Goal: Complete application form

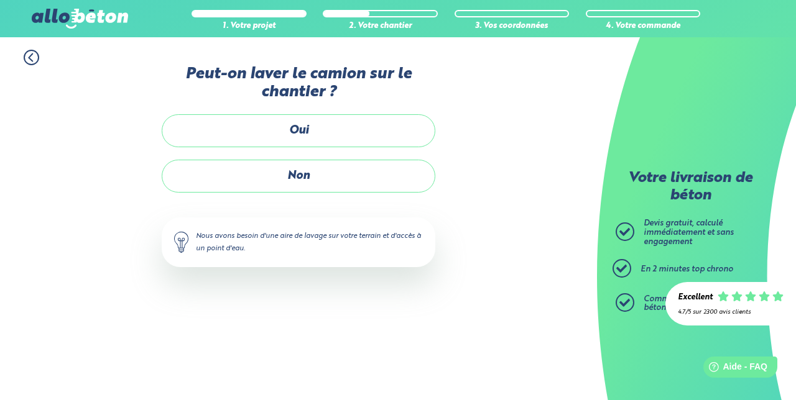
click at [331, 132] on label "Oui" at bounding box center [298, 130] width 273 height 33
click at [0, 0] on input "Oui" at bounding box center [0, 0] width 0 height 0
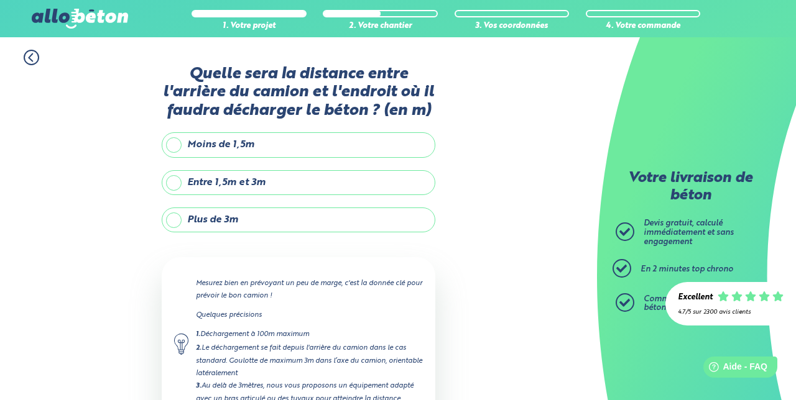
click at [180, 185] on label "Entre 1,5m et 3m" at bounding box center [298, 182] width 273 height 25
click at [0, 0] on input "Entre 1,5m et 3m" at bounding box center [0, 0] width 0 height 0
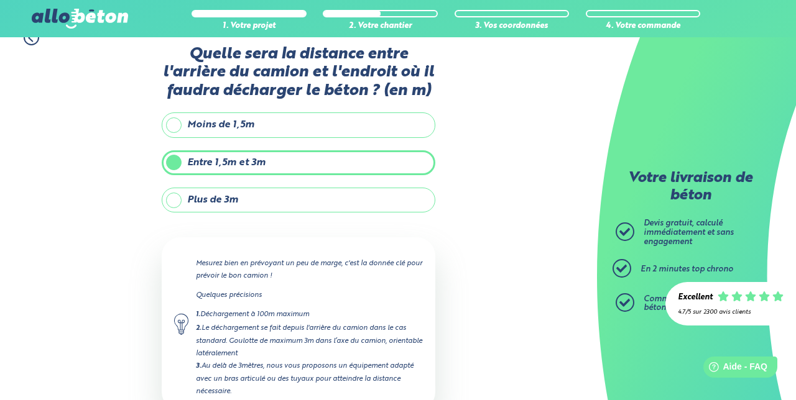
scroll to position [50, 0]
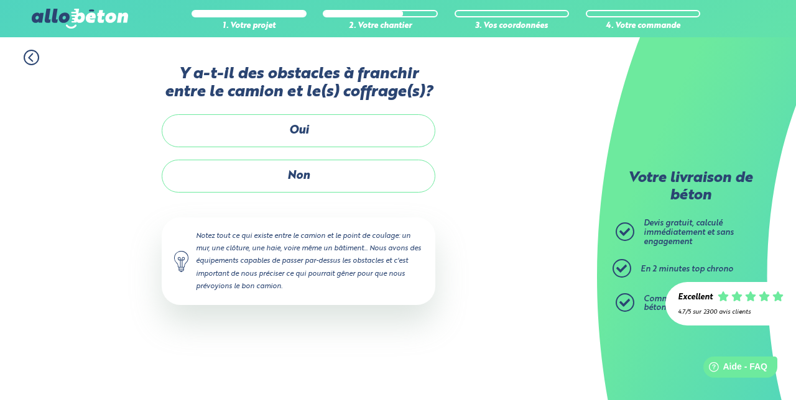
click at [316, 173] on label "Non" at bounding box center [298, 176] width 273 height 33
click at [0, 0] on input "Non" at bounding box center [0, 0] width 0 height 0
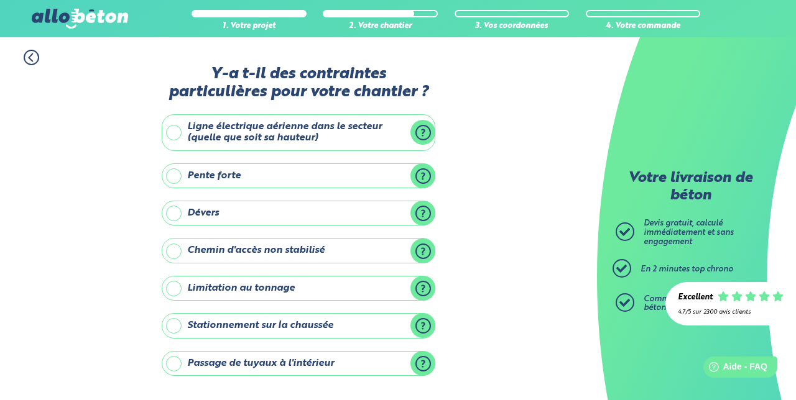
click at [0, 0] on input "Aucune contrainte" at bounding box center [0, 0] width 0 height 0
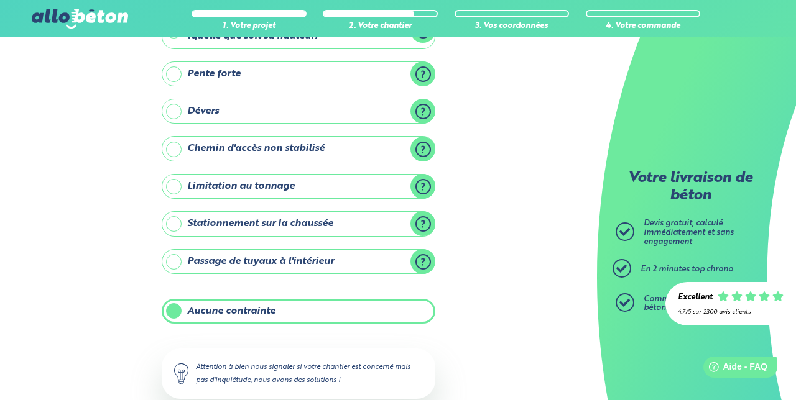
scroll to position [120, 0]
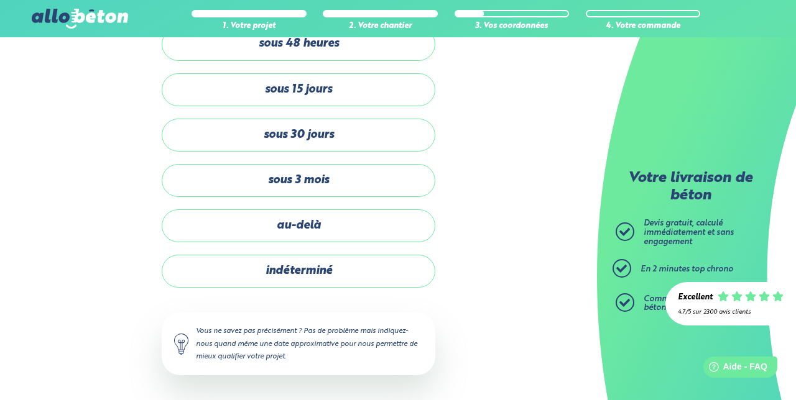
scroll to position [14, 0]
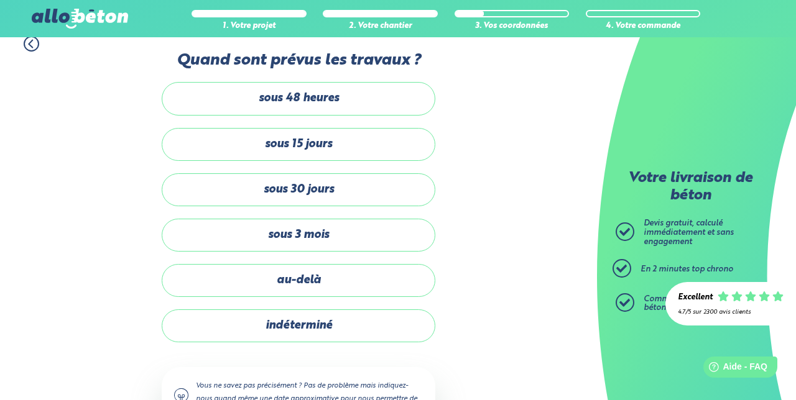
click at [347, 235] on label "sous 3 mois" at bounding box center [298, 235] width 273 height 33
click at [0, 0] on input "sous 3 mois" at bounding box center [0, 0] width 0 height 0
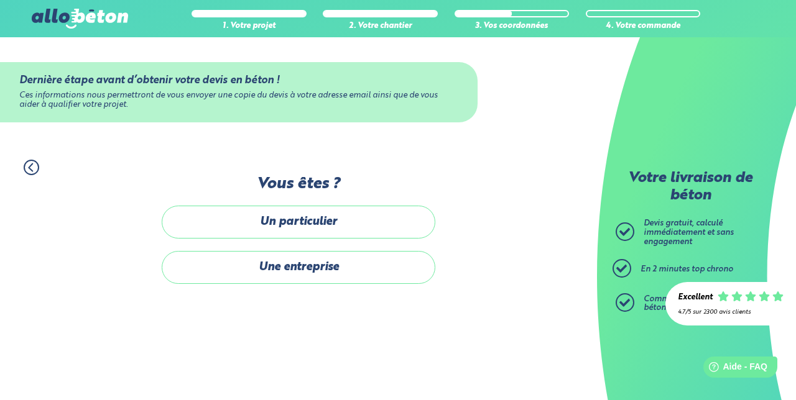
click at [324, 218] on label "Un particulier" at bounding box center [298, 222] width 273 height 33
click at [0, 0] on input "Un particulier" at bounding box center [0, 0] width 0 height 0
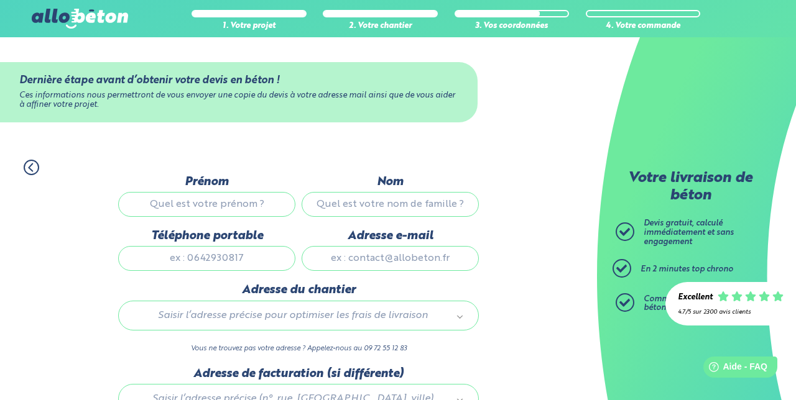
click at [388, 203] on input "Nom" at bounding box center [389, 204] width 177 height 25
type input "Golzio"
type input "[PERSON_NAME]"
type input "0618756288"
type input "[PERSON_NAME][EMAIL_ADDRESS][DOMAIN_NAME]"
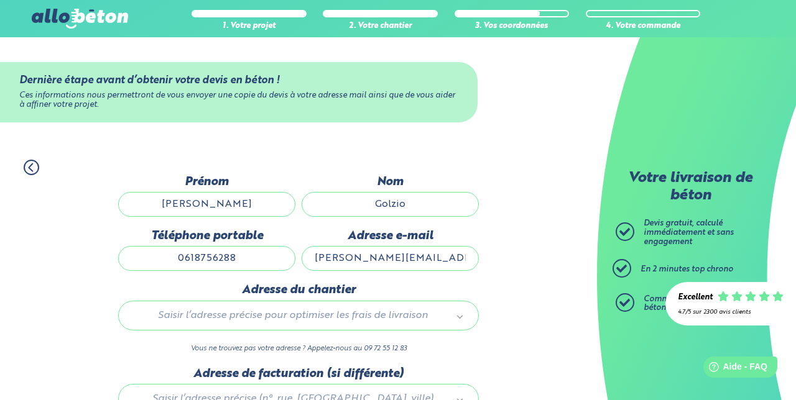
type input "[STREET_ADDRESS]"
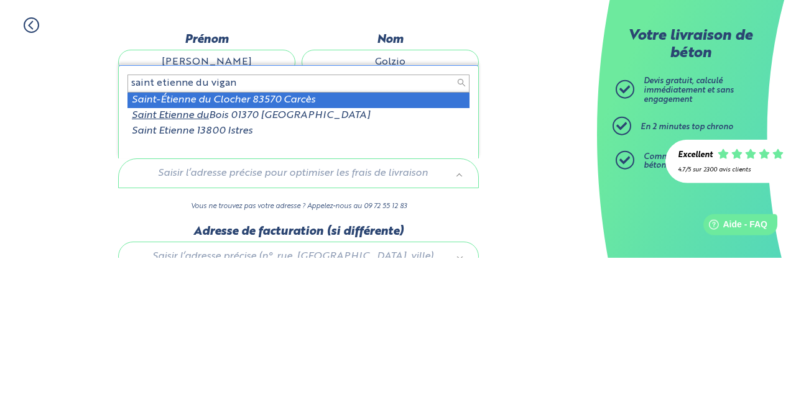
type input "saint etienne du vigan"
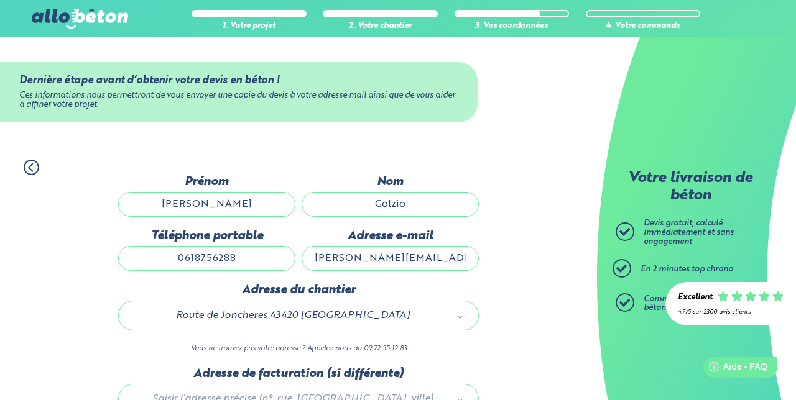
click at [257, 252] on input "0618756288" at bounding box center [206, 258] width 177 height 25
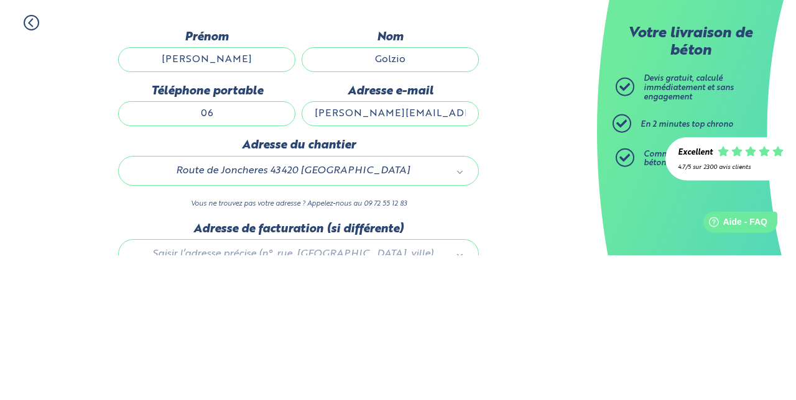
type input "0"
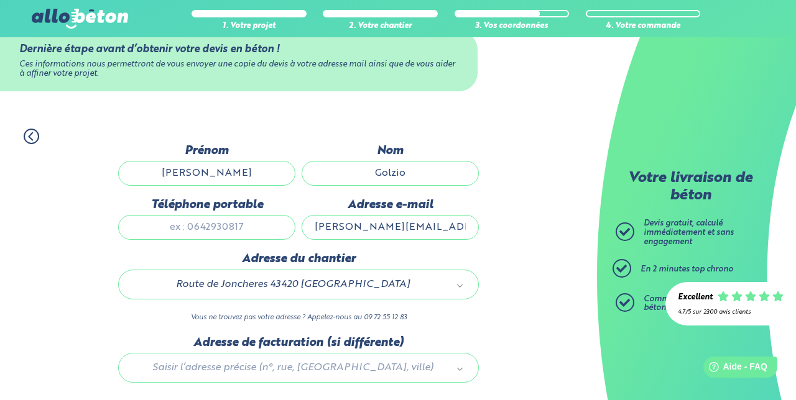
scroll to position [58, 0]
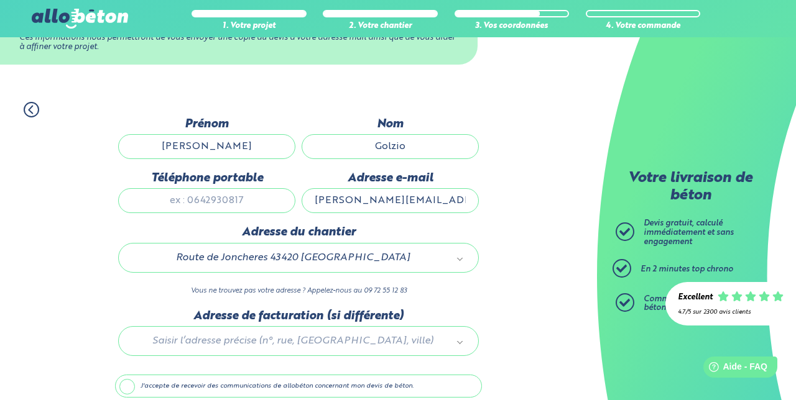
click at [120, 393] on div "Dernière étape avant d’obtenir votre devis en béton ! Ces informations nous per…" at bounding box center [298, 285] width 367 height 337
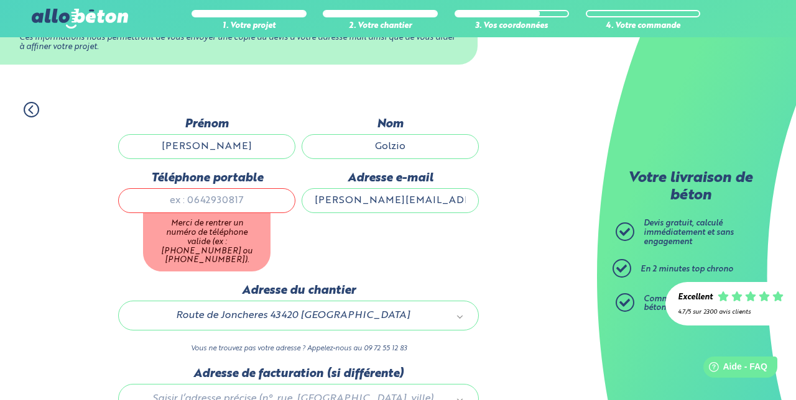
click at [244, 200] on input "Téléphone portable" at bounding box center [206, 200] width 177 height 25
type input "0618756288"
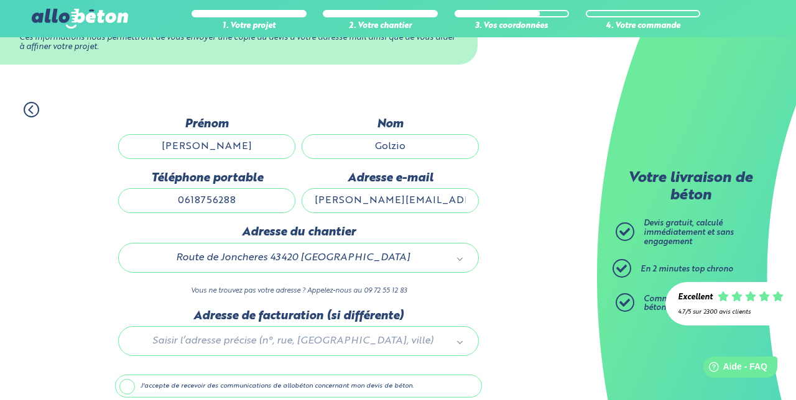
click at [132, 388] on label "J'accepte de recevoir des communications de allobéton concernant mon devis de b…" at bounding box center [298, 387] width 367 height 24
click at [0, 0] on input "J'accepte de recevoir des communications de allobéton concernant mon devis de b…" at bounding box center [0, 0] width 0 height 0
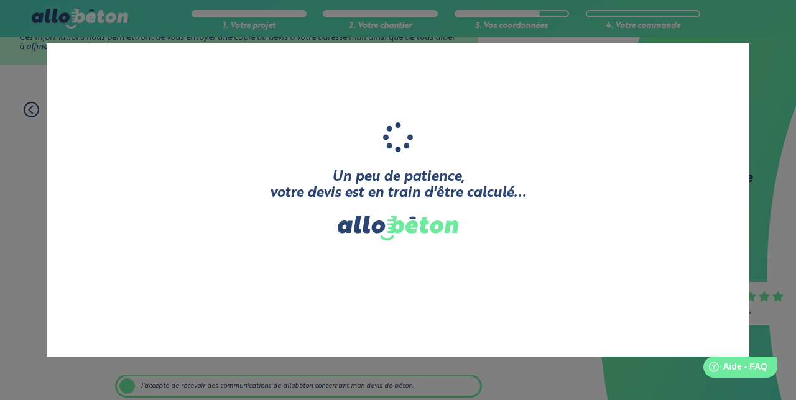
scroll to position [92, 0]
